Goal: Transaction & Acquisition: Purchase product/service

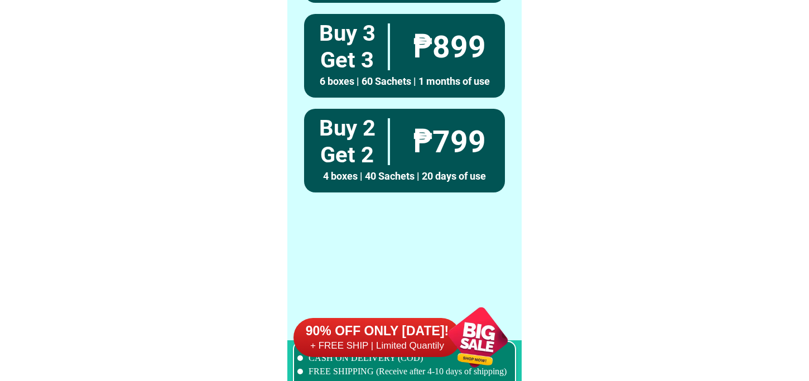
scroll to position [8202, 0]
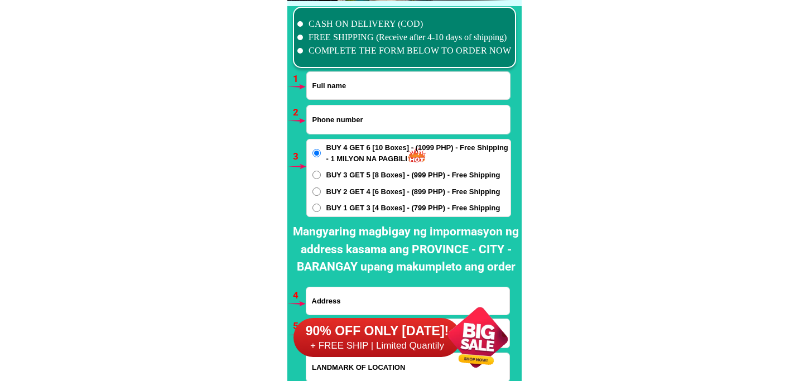
click at [341, 81] on input "Input full_name" at bounding box center [408, 85] width 203 height 27
paste input "[PERSON_NAME]"
type input "[PERSON_NAME]"
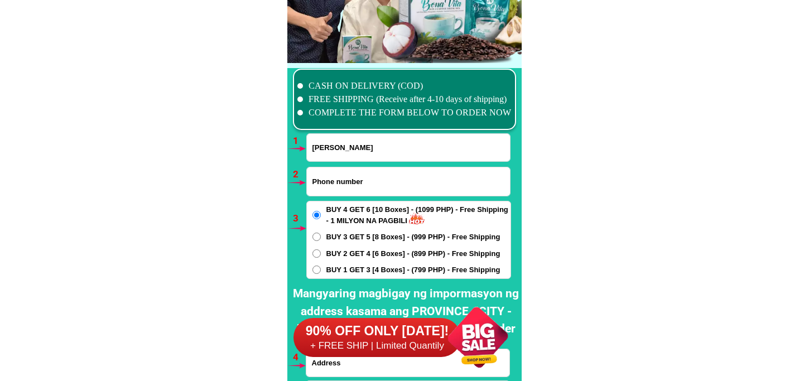
scroll to position [8264, 0]
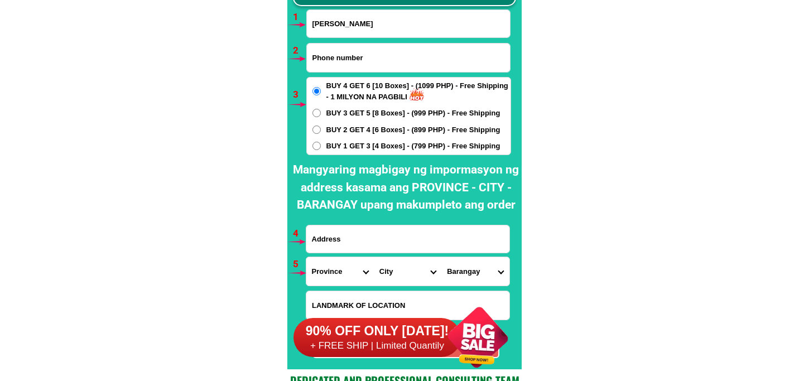
click at [350, 155] on form "[PERSON_NAME] ORDER NOW Province [GEOGRAPHIC_DATA] [GEOGRAPHIC_DATA][PERSON_NAM…" at bounding box center [408, 183] width 205 height 349
drag, startPoint x: 350, startPoint y: 153, endPoint x: 355, endPoint y: 140, distance: 14.3
click at [354, 141] on div "BUY 4 GET 6 [10 Boxes] - (1099 PHP) - Free Shipping - 1 MILYON NA PAGBILI BUY 3…" at bounding box center [408, 116] width 205 height 78
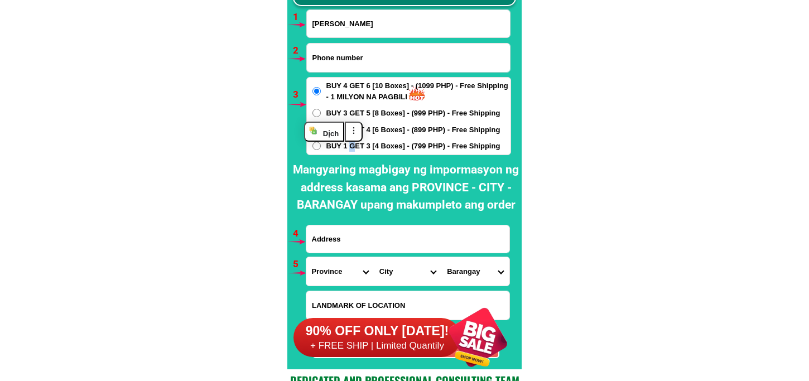
click at [355, 138] on div "BUY 4 GET 6 [10 Boxes] - (1099 PHP) - Free Shipping - 1 MILYON NA PAGBILI BUY 3…" at bounding box center [408, 116] width 205 height 78
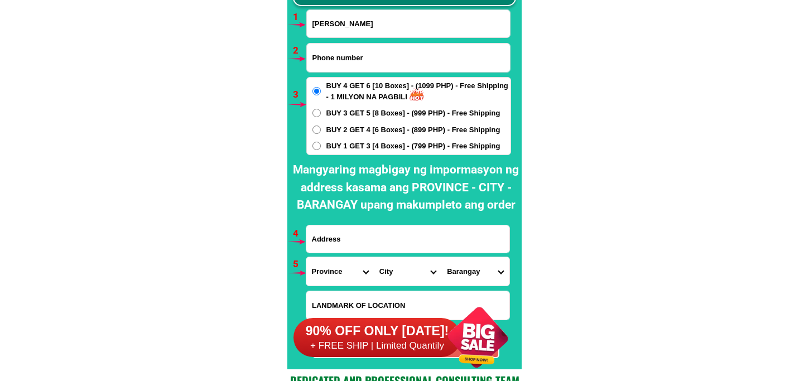
click at [355, 147] on span "BUY 1 GET 3 [4 Boxes] - (799 PHP) - Free Shipping" at bounding box center [413, 146] width 174 height 11
click at [321, 147] on input "BUY 1 GET 3 [4 Boxes] - (799 PHP) - Free Shipping" at bounding box center [316, 146] width 8 height 8
radio input "true"
click at [356, 241] on input "Input address" at bounding box center [407, 238] width 203 height 27
paste input "Purok 5 Laguilayan Isulan Sultan Kudarat"
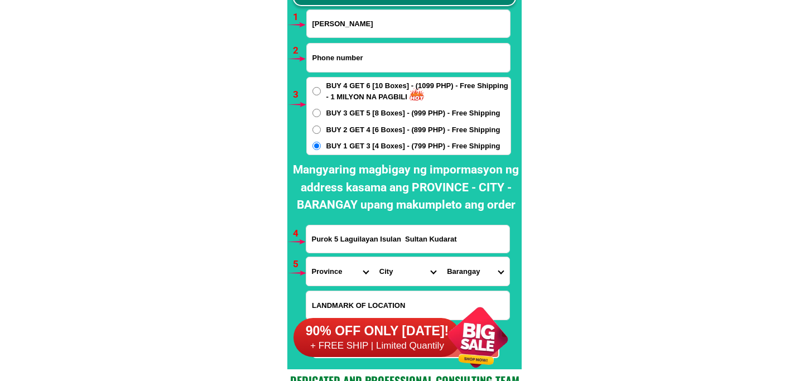
type input "Purok 5 Laguilayan Isulan Sultan Kudarat"
click at [347, 63] on input "Input phone_number" at bounding box center [408, 58] width 203 height 28
paste input "09677639019"
type input "09677639019"
drag, startPoint x: 334, startPoint y: 270, endPoint x: 338, endPoint y: 257, distance: 13.6
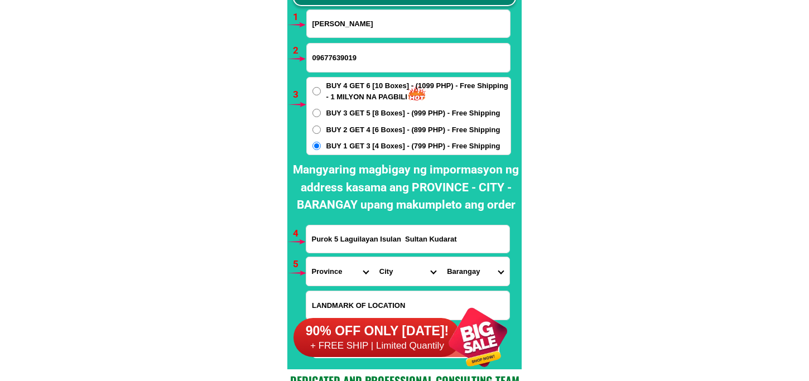
click at [334, 270] on select "Province [GEOGRAPHIC_DATA] [GEOGRAPHIC_DATA][PERSON_NAME][GEOGRAPHIC_DATA][GEOG…" at bounding box center [339, 271] width 67 height 28
select select "63_189"
click at [306, 257] on select "Province [GEOGRAPHIC_DATA] [GEOGRAPHIC_DATA][PERSON_NAME][GEOGRAPHIC_DATA][GEOG…" at bounding box center [339, 271] width 67 height 28
click at [386, 273] on select "City Bagumbayan Columbio Isulan [PERSON_NAME] Palimbang President-[PERSON_NAME]…" at bounding box center [407, 271] width 67 height 28
select select "63_1893588"
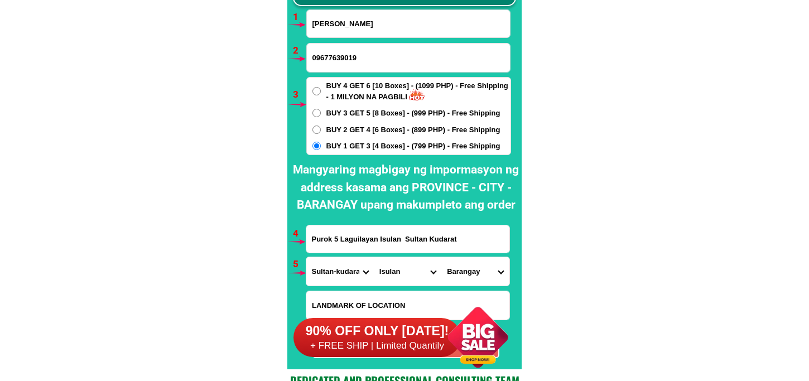
click at [374, 257] on select "City Bagumbayan Columbio Isulan [PERSON_NAME] Palimbang President-[PERSON_NAME]…" at bounding box center [407, 271] width 67 height 28
click at [463, 281] on select "Barangay [PERSON_NAME] D'[PERSON_NAME] Kalawag i (pob.) Kalawag ii (pob.) Kalaw…" at bounding box center [474, 271] width 67 height 28
select select "63_18935887667"
click at [441, 257] on select "Barangay [PERSON_NAME] D'[PERSON_NAME] Kalawag i (pob.) Kalawag ii (pob.) Kalaw…" at bounding box center [474, 271] width 67 height 28
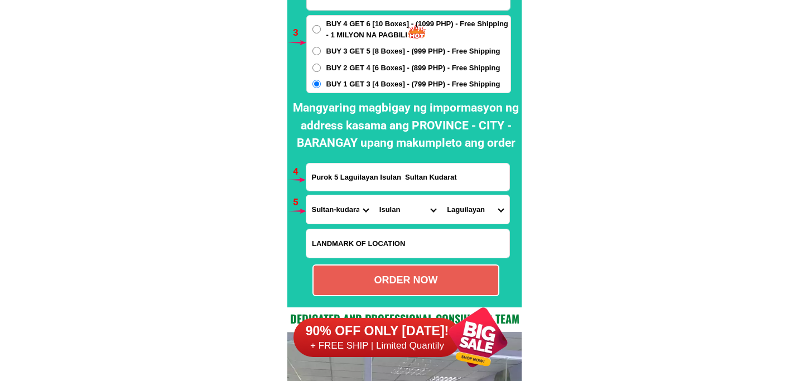
click at [436, 286] on div "ORDER NOW" at bounding box center [405, 280] width 185 height 15
radio input "true"
